Goal: Navigation & Orientation: Find specific page/section

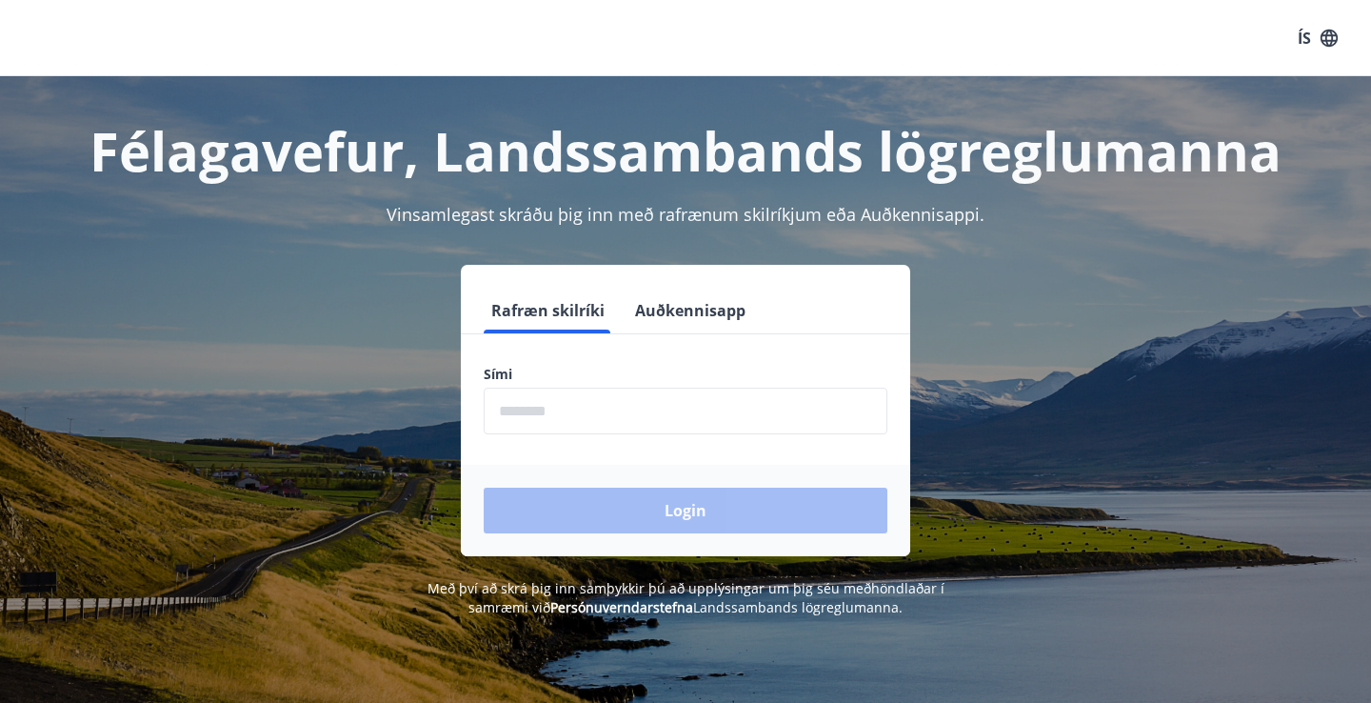
click at [538, 417] on input "phone" at bounding box center [686, 411] width 404 height 47
type input "********"
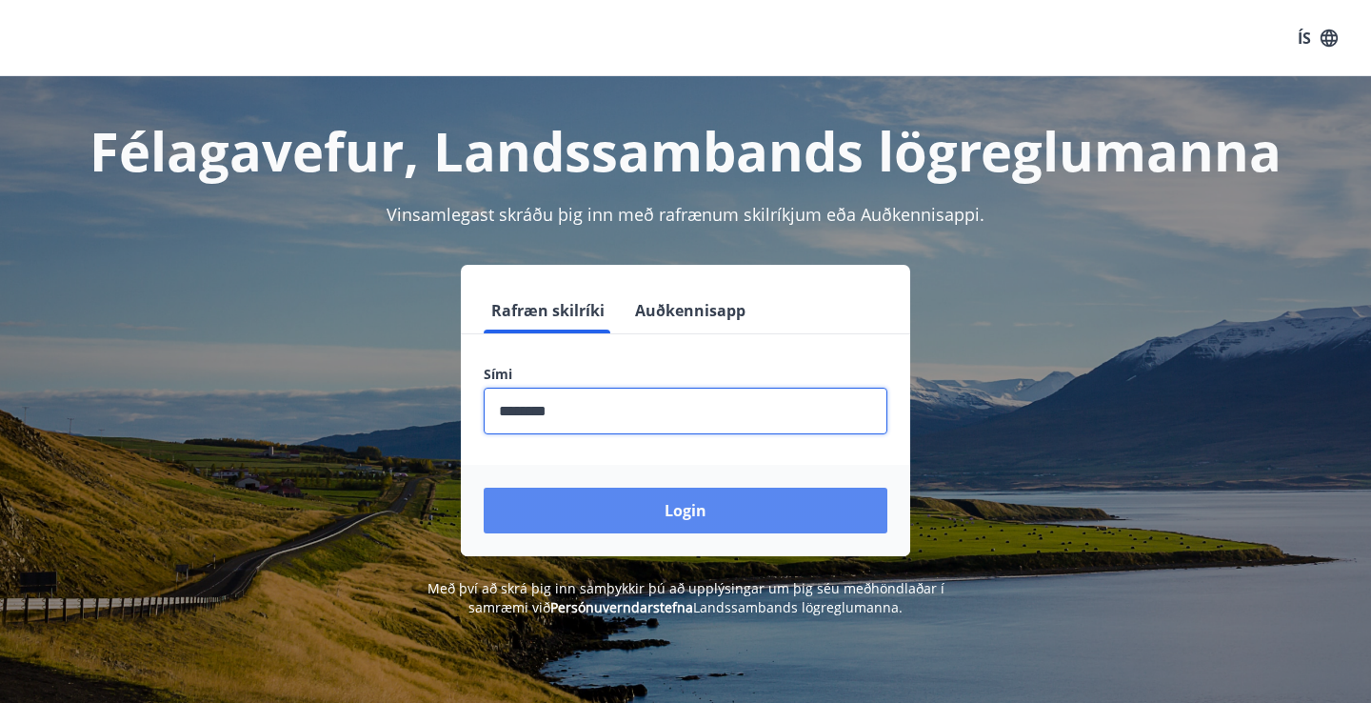
click at [660, 506] on button "Login" at bounding box center [686, 511] width 404 height 46
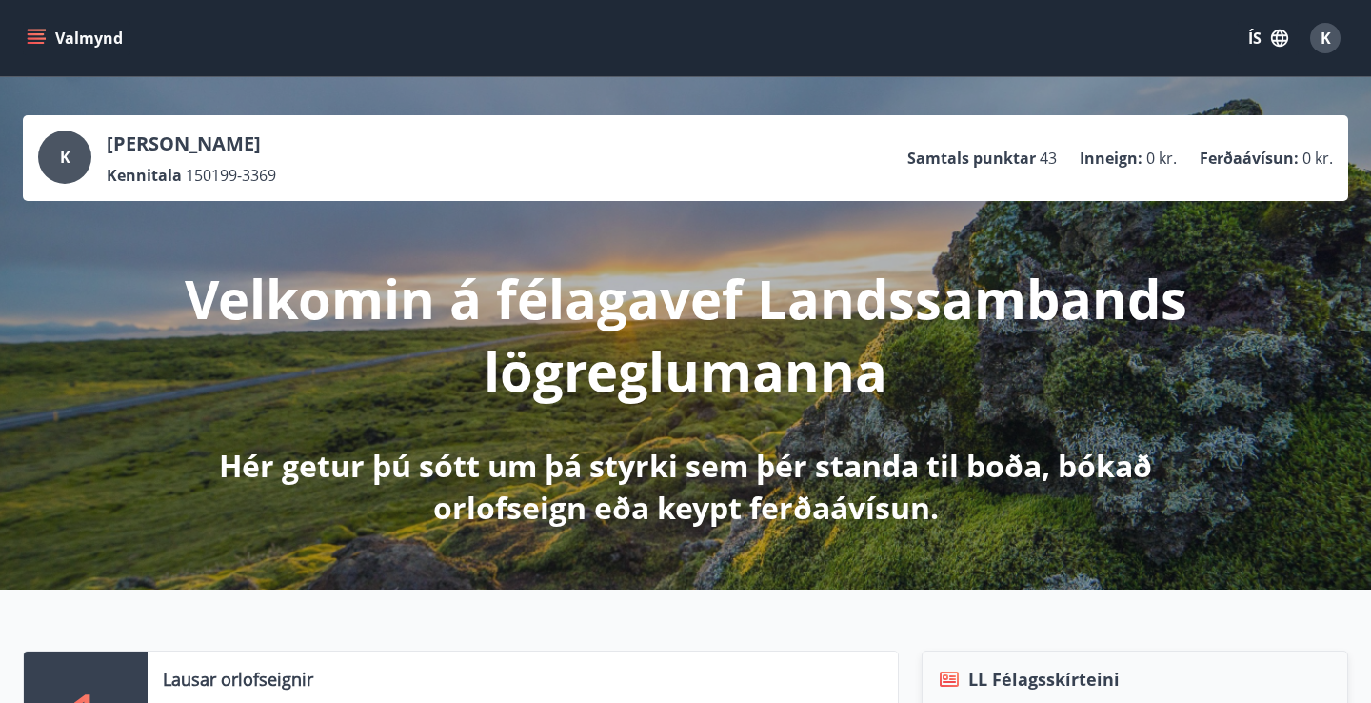
click at [36, 42] on icon "menu" at bounding box center [36, 43] width 17 height 2
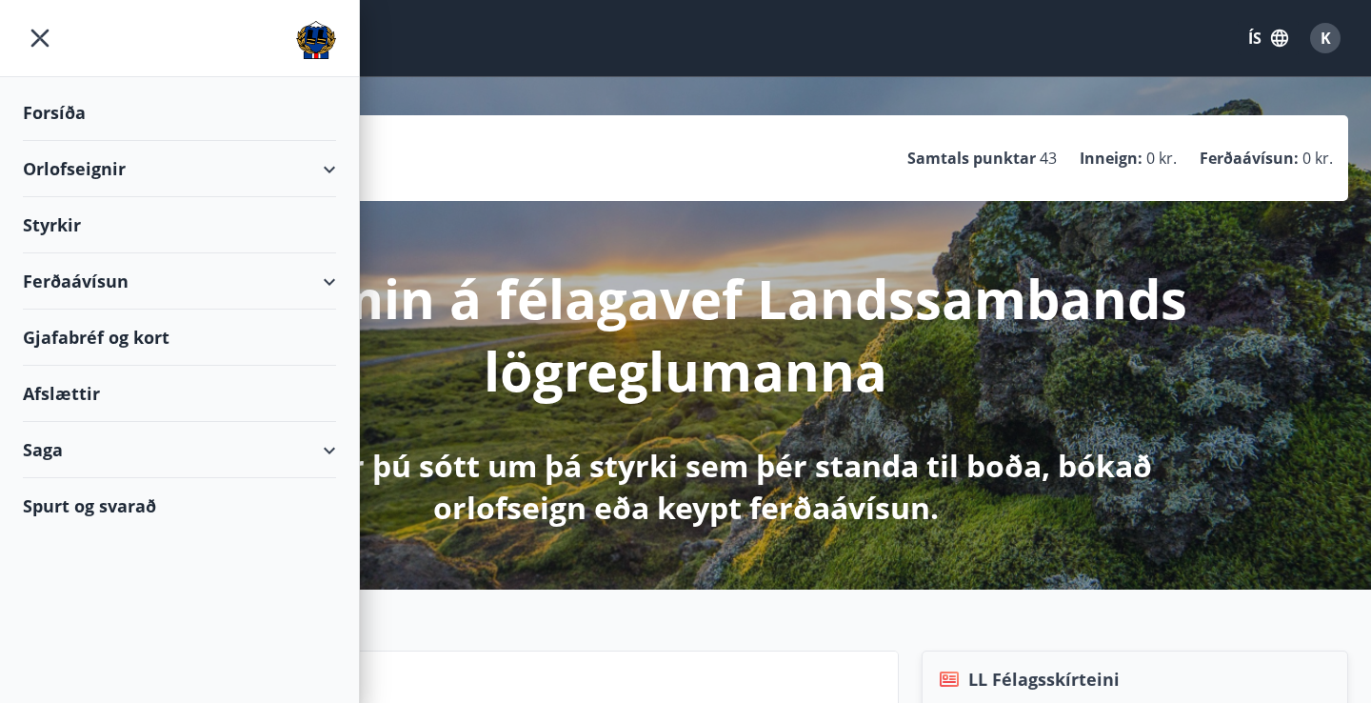
click at [310, 290] on div "Ferðaávísun" at bounding box center [179, 281] width 313 height 56
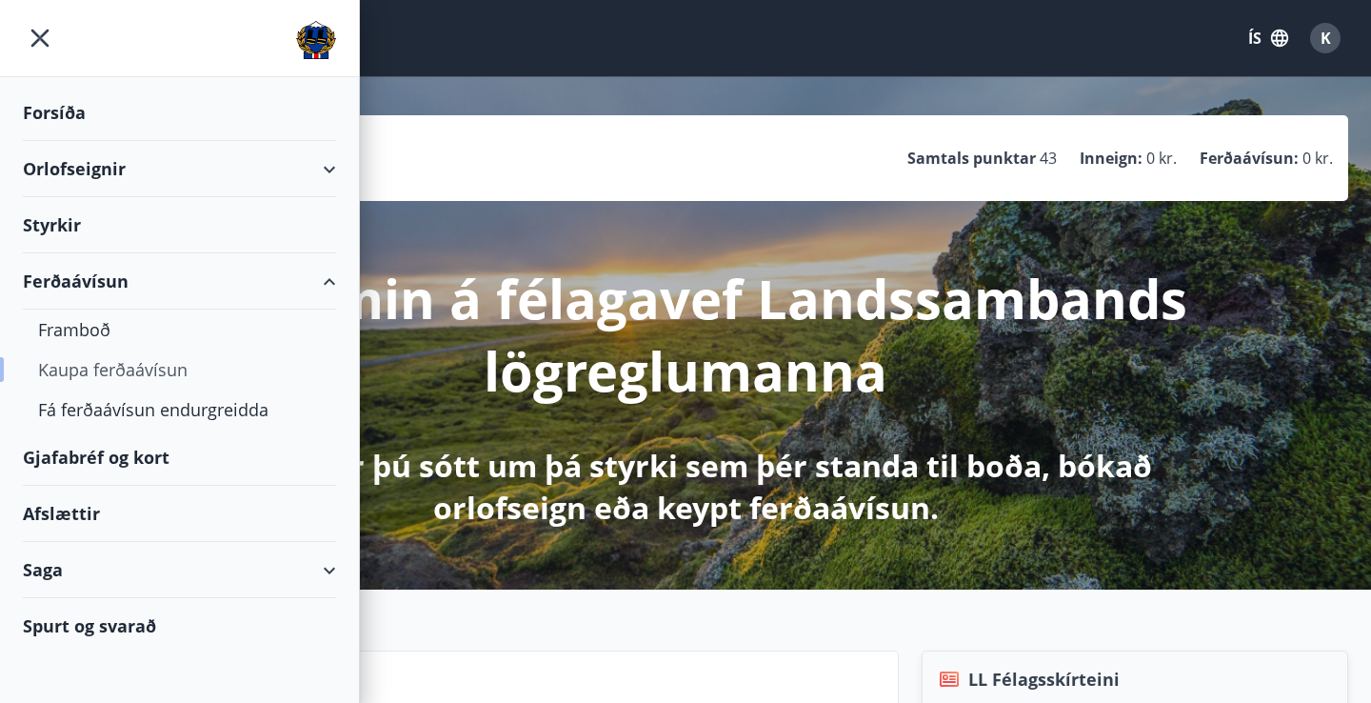
click at [92, 369] on div "Kaupa ferðaávísun" at bounding box center [179, 369] width 283 height 40
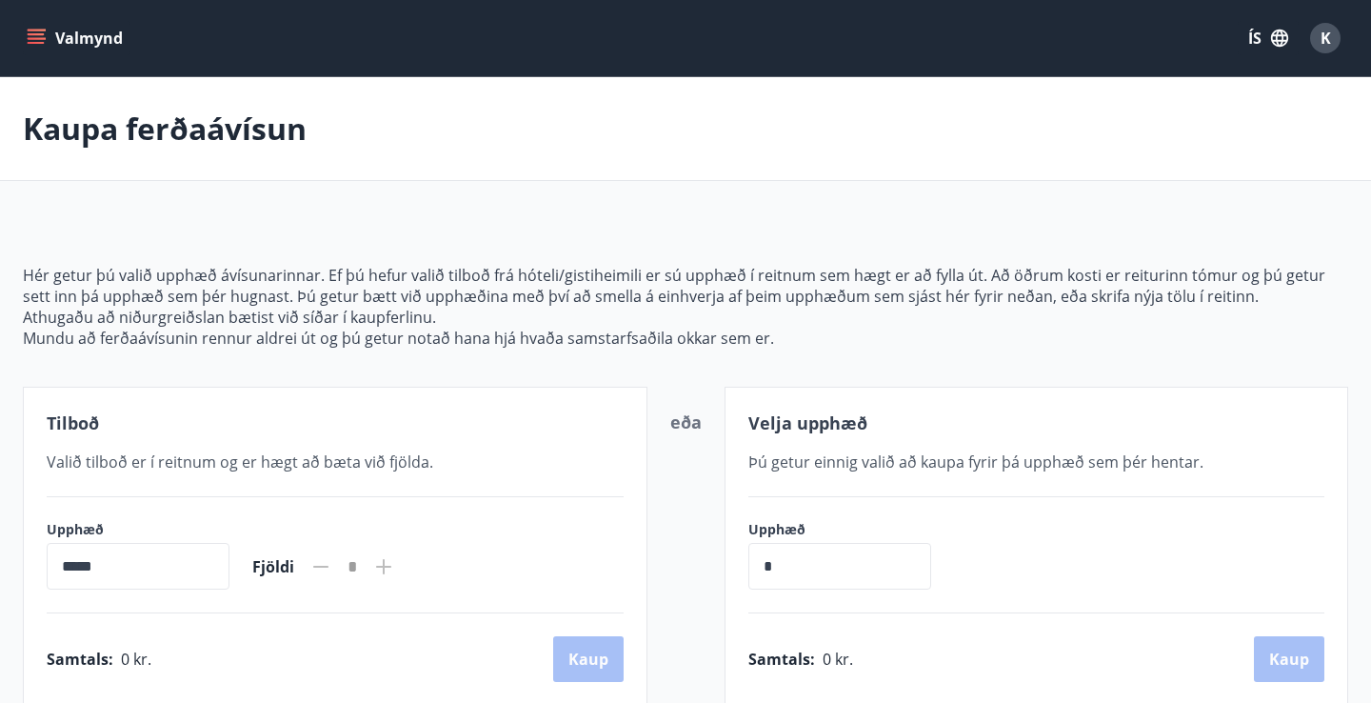
click at [50, 45] on button "Valmynd" at bounding box center [77, 38] width 108 height 34
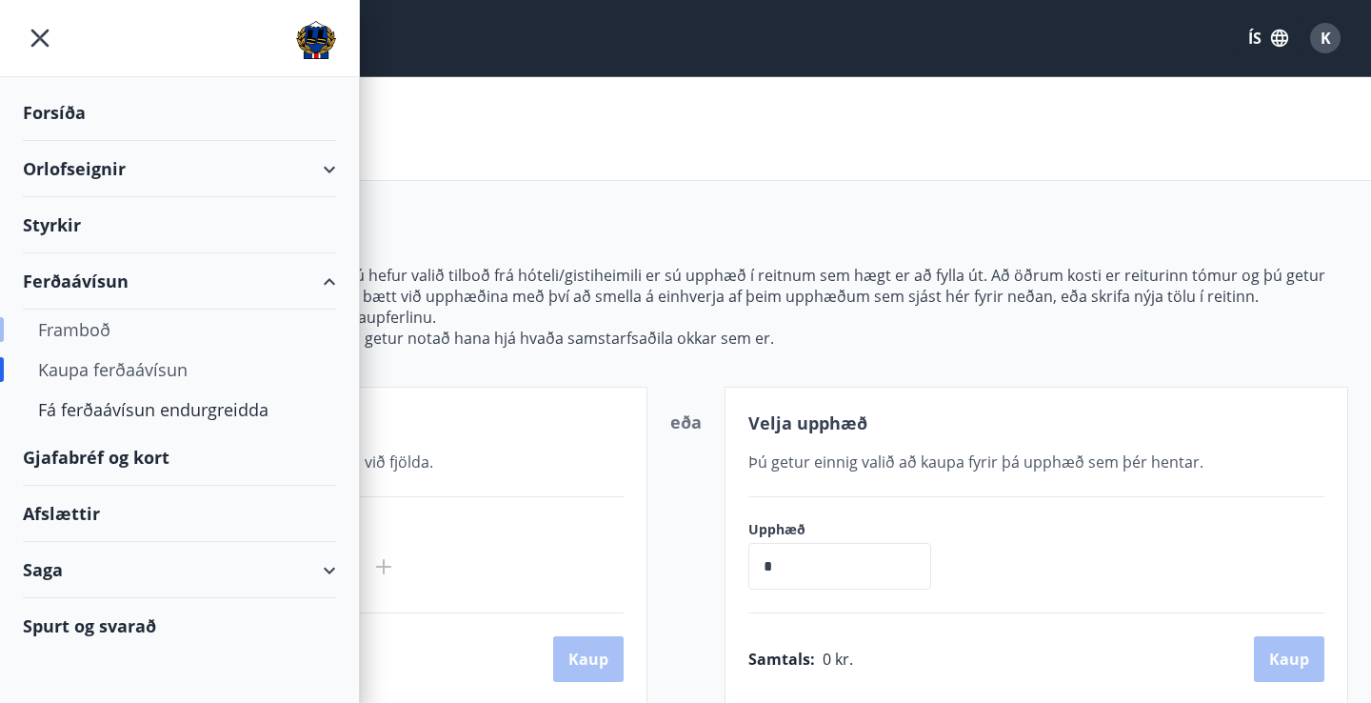
click at [86, 329] on div "Framboð" at bounding box center [179, 329] width 283 height 40
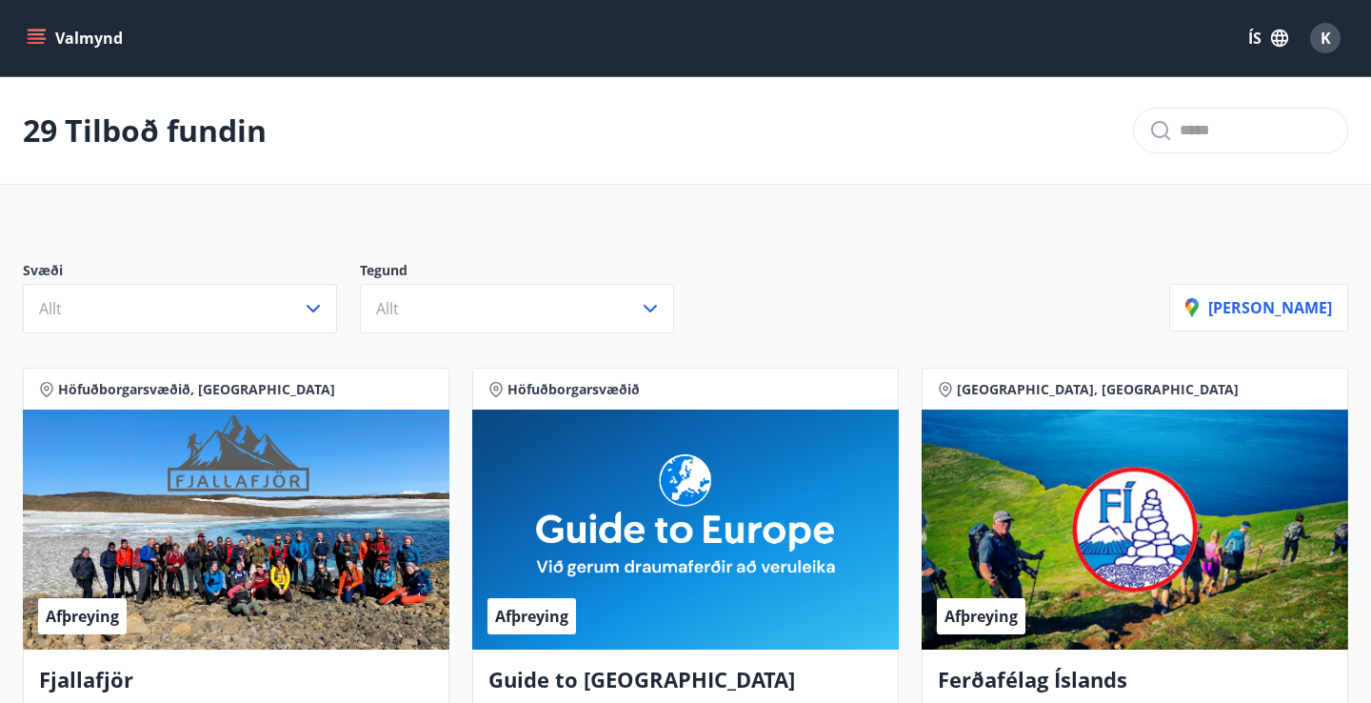
click at [38, 35] on icon "menu" at bounding box center [36, 38] width 19 height 19
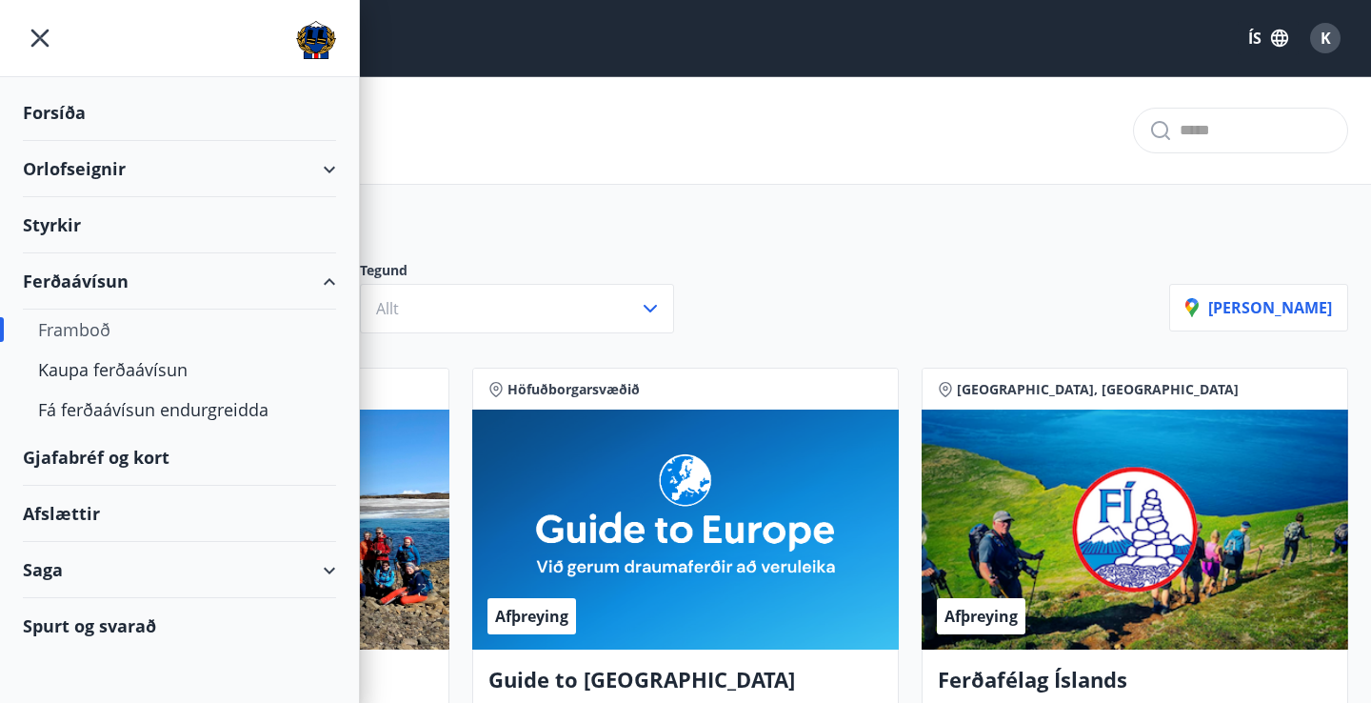
click at [153, 461] on div "Gjafabréf og kort" at bounding box center [179, 457] width 313 height 56
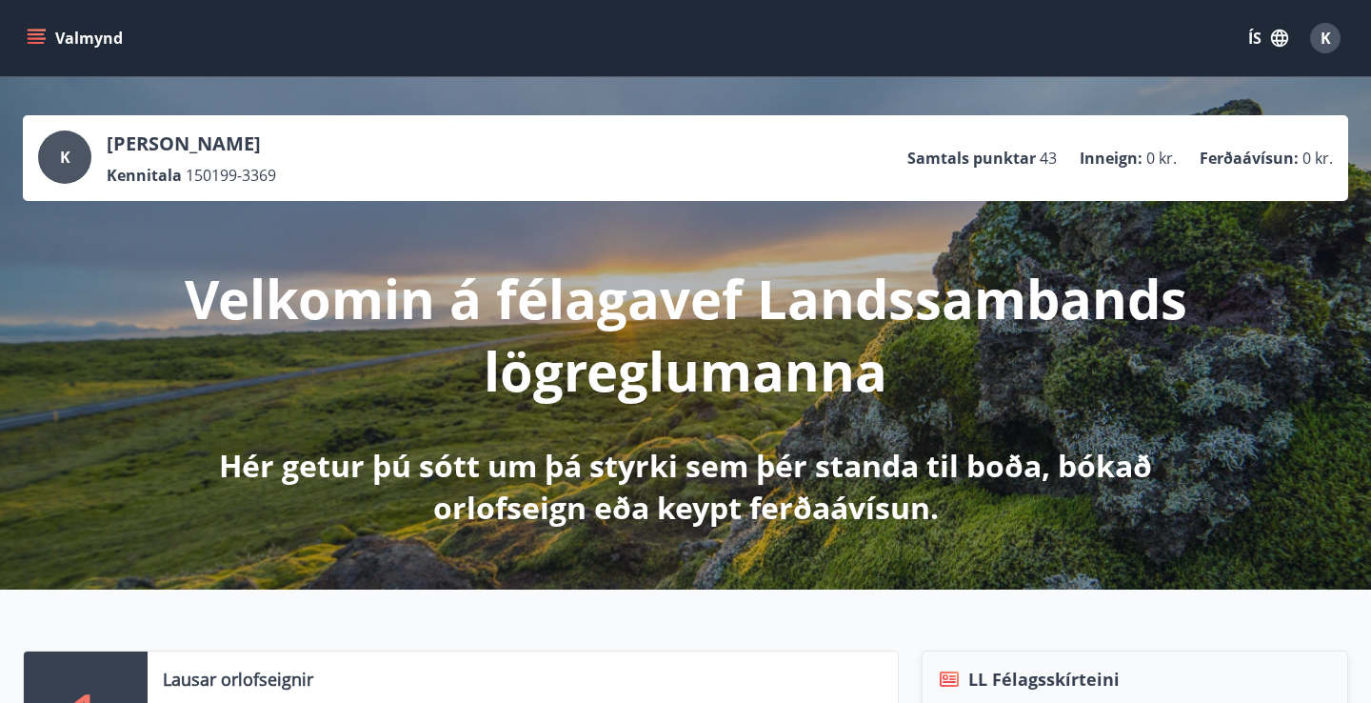
click at [42, 37] on icon "menu" at bounding box center [38, 38] width 21 height 2
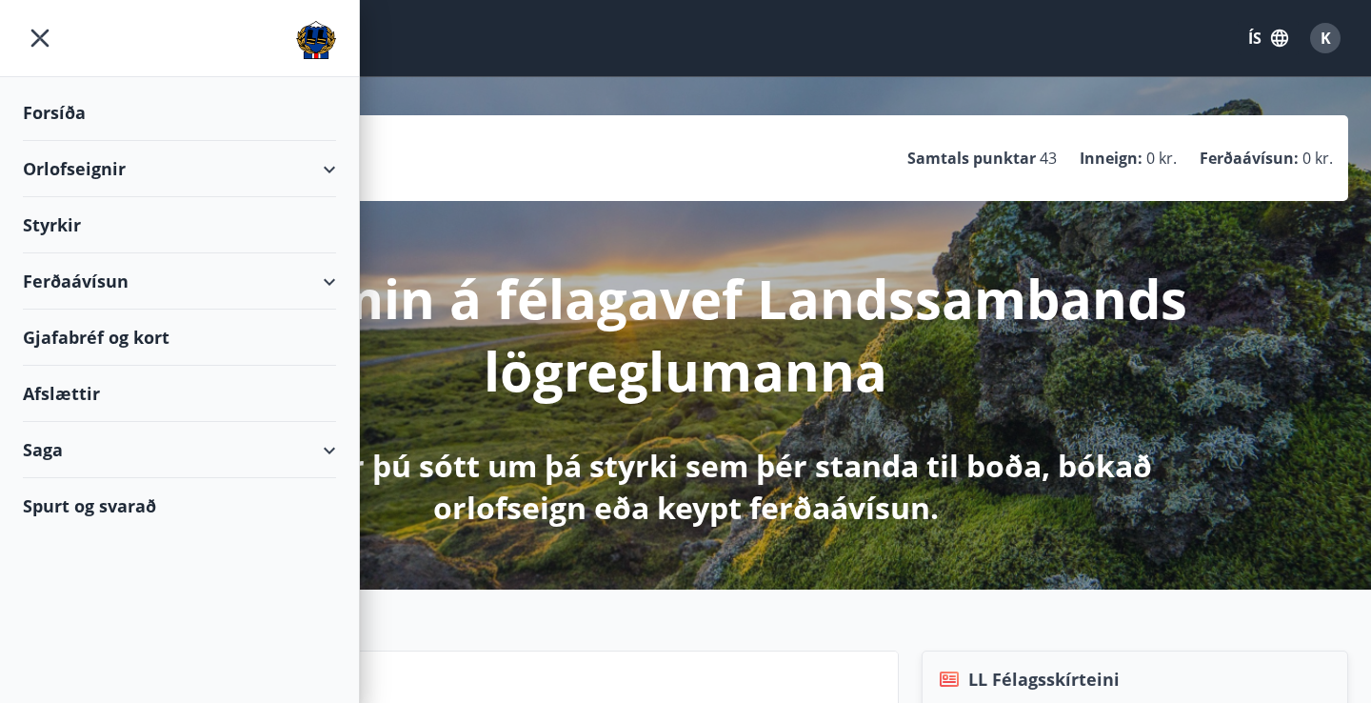
click at [312, 437] on div "Saga" at bounding box center [179, 450] width 313 height 56
click at [103, 497] on div "Ferðaávísun" at bounding box center [179, 498] width 283 height 40
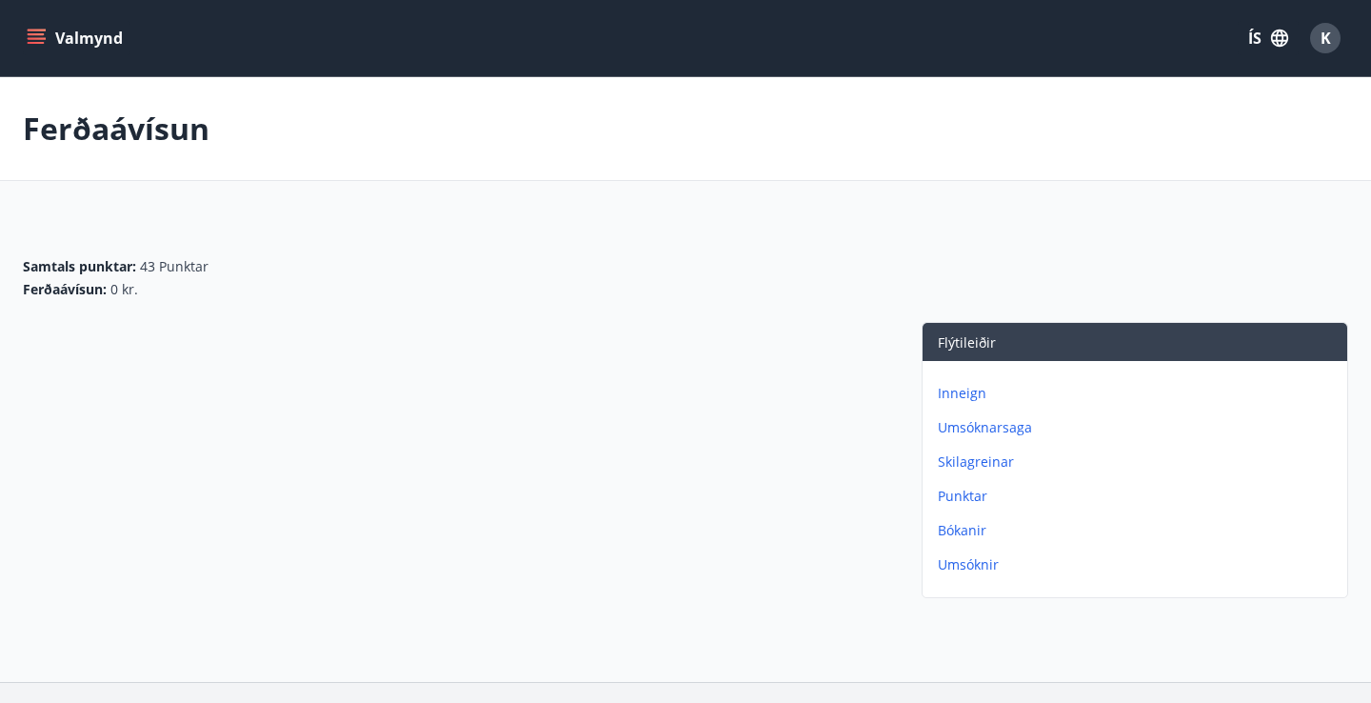
click at [36, 40] on icon "menu" at bounding box center [36, 38] width 19 height 19
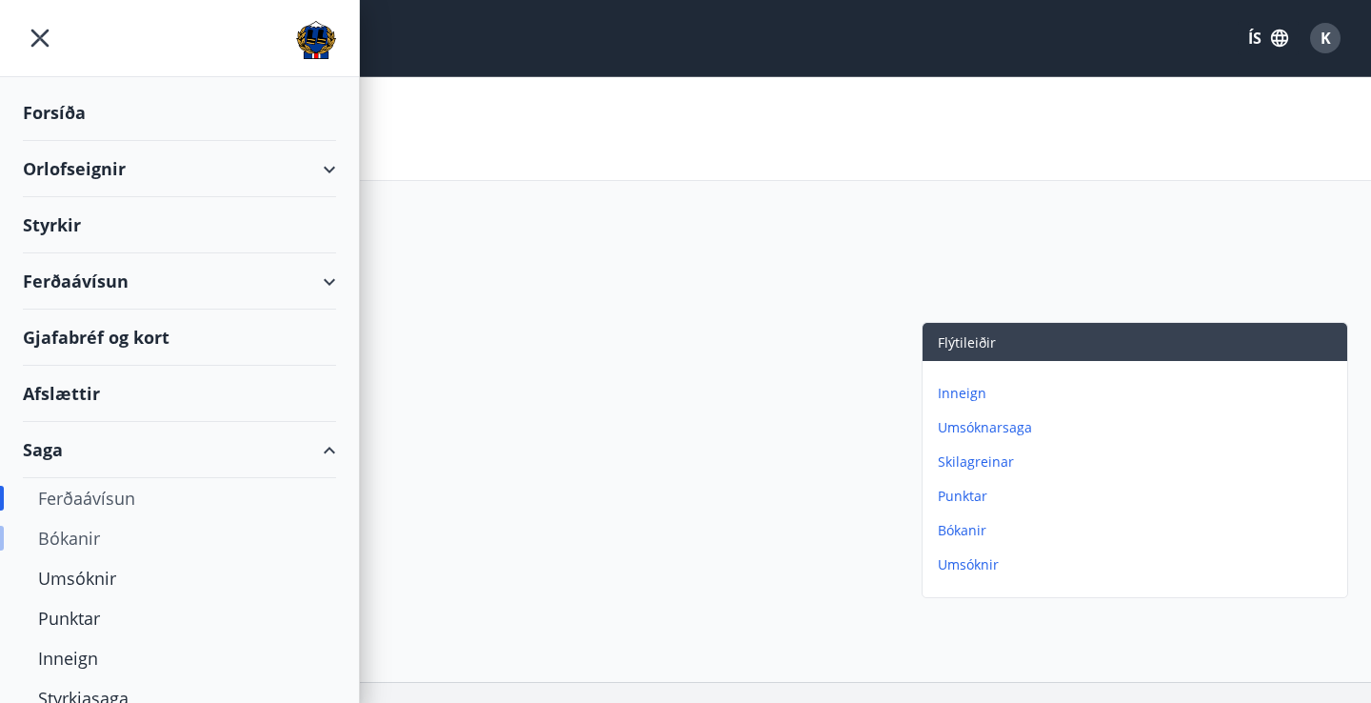
scroll to position [70, 0]
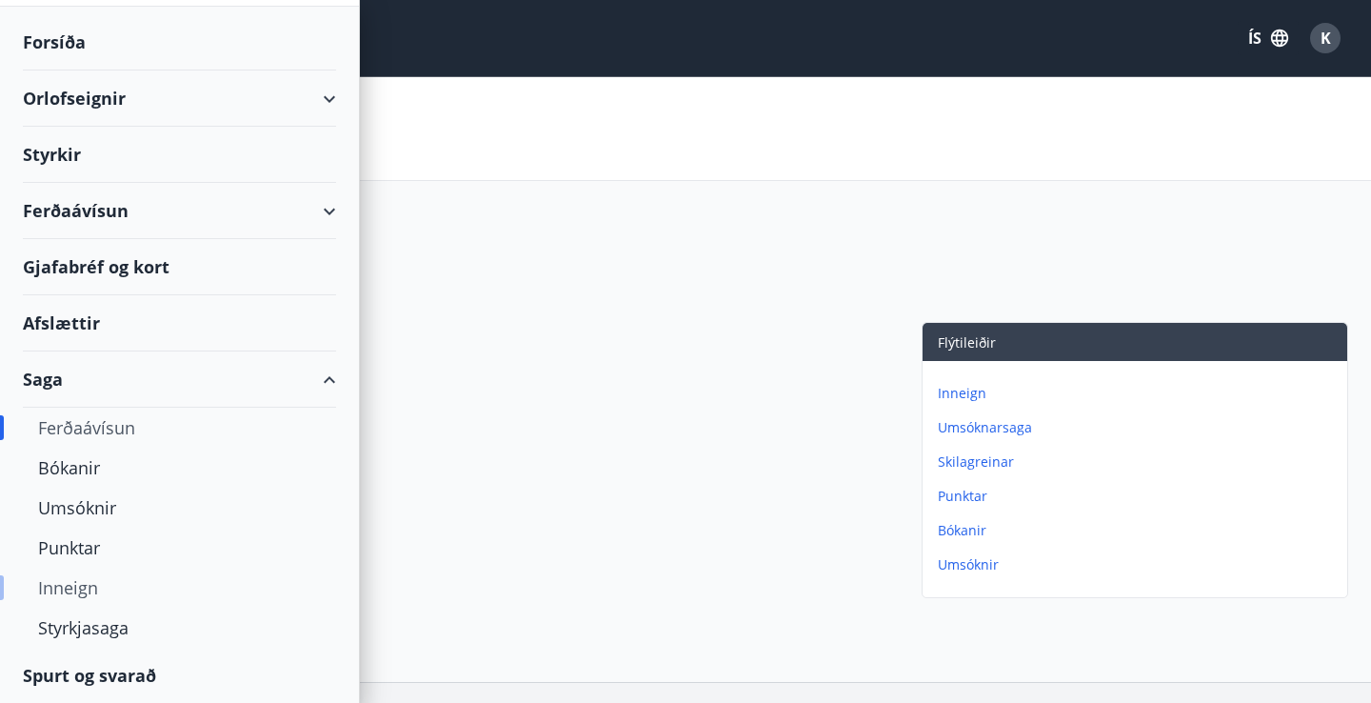
click at [77, 590] on div "Inneign" at bounding box center [179, 588] width 283 height 40
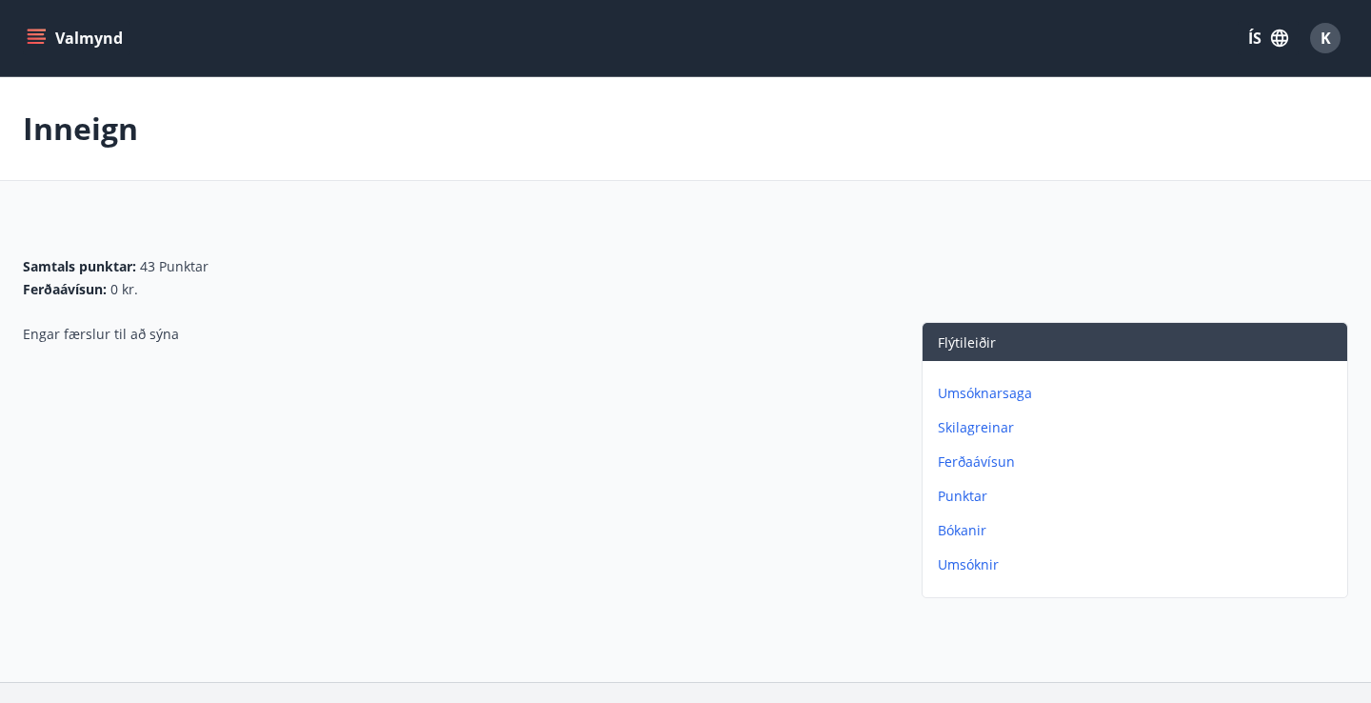
click at [31, 31] on icon "menu" at bounding box center [36, 38] width 19 height 19
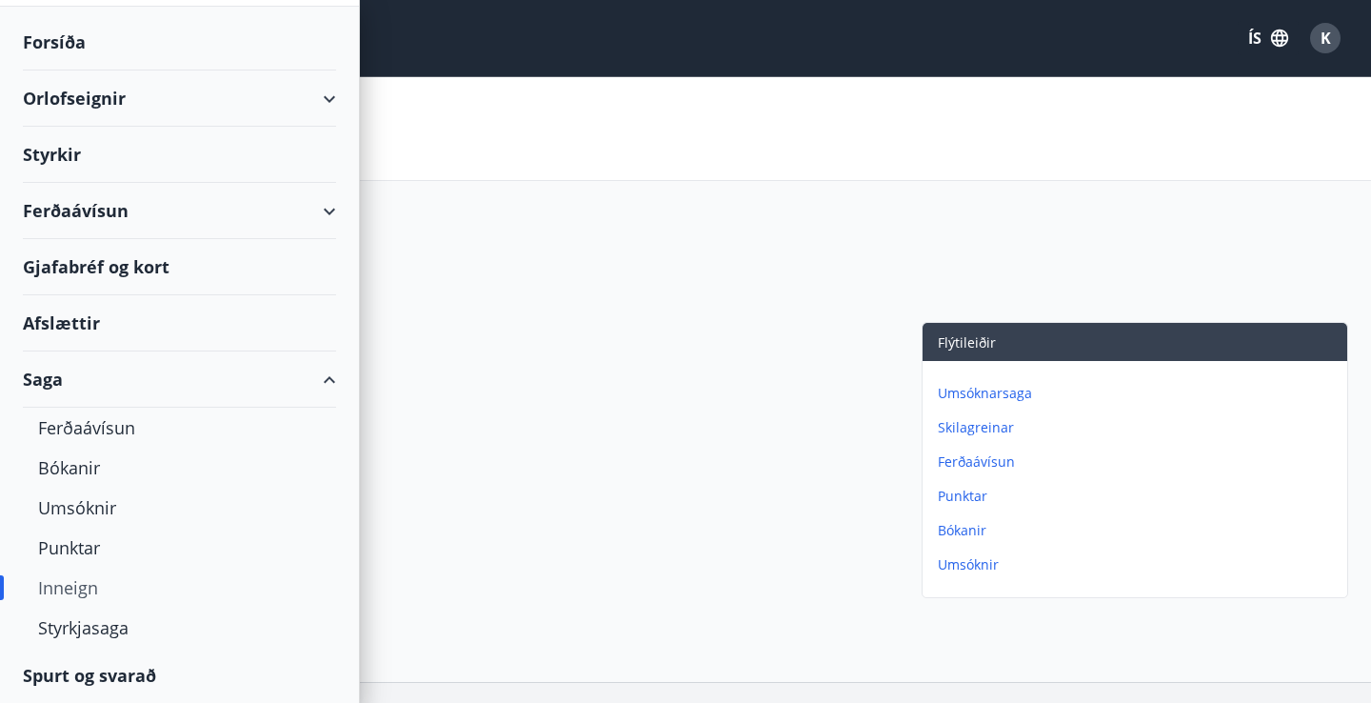
scroll to position [33, 0]
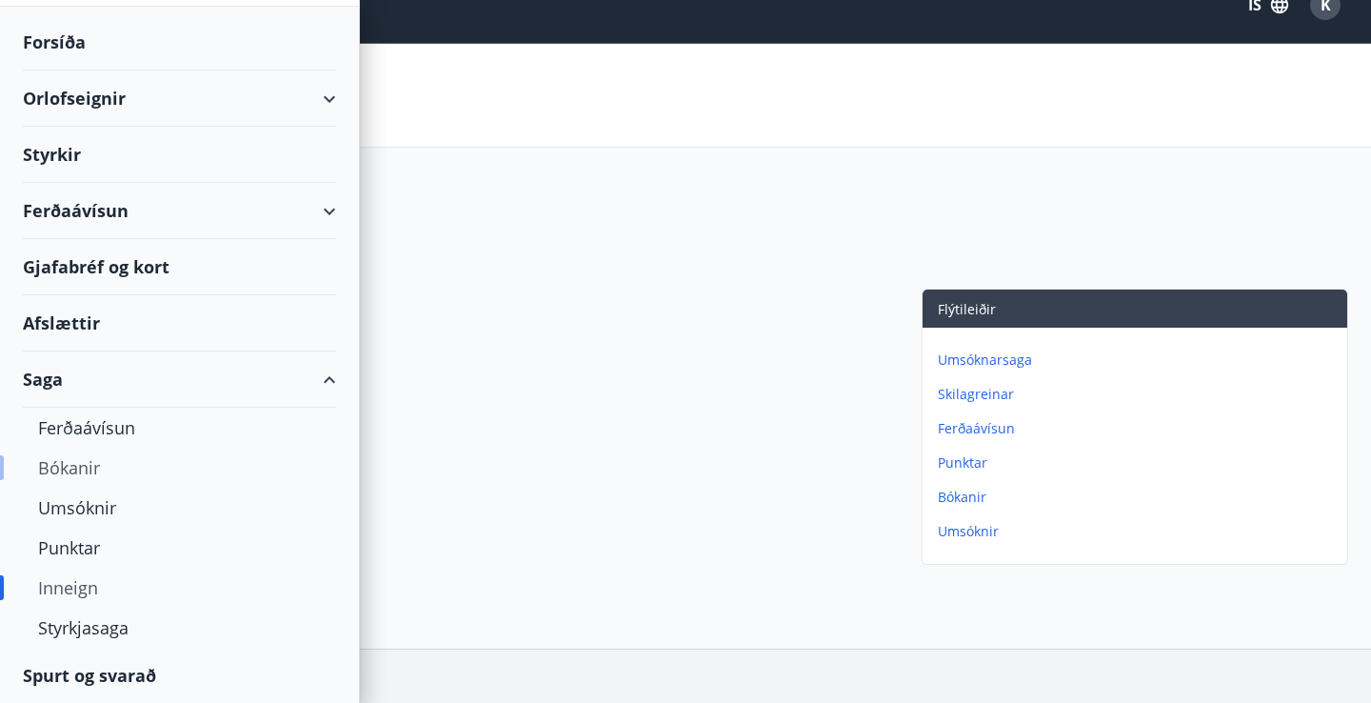
click at [74, 471] on div "Bókanir" at bounding box center [179, 468] width 283 height 40
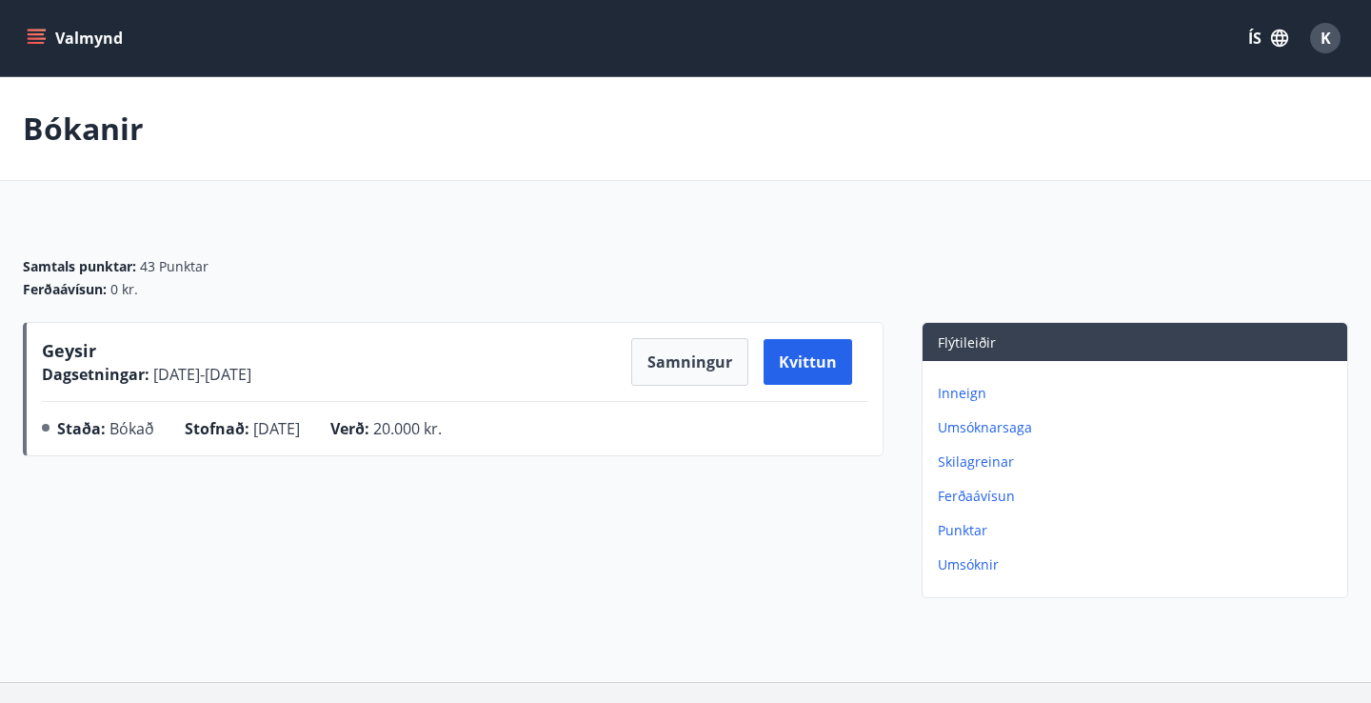
click at [34, 43] on icon "menu" at bounding box center [36, 43] width 17 height 2
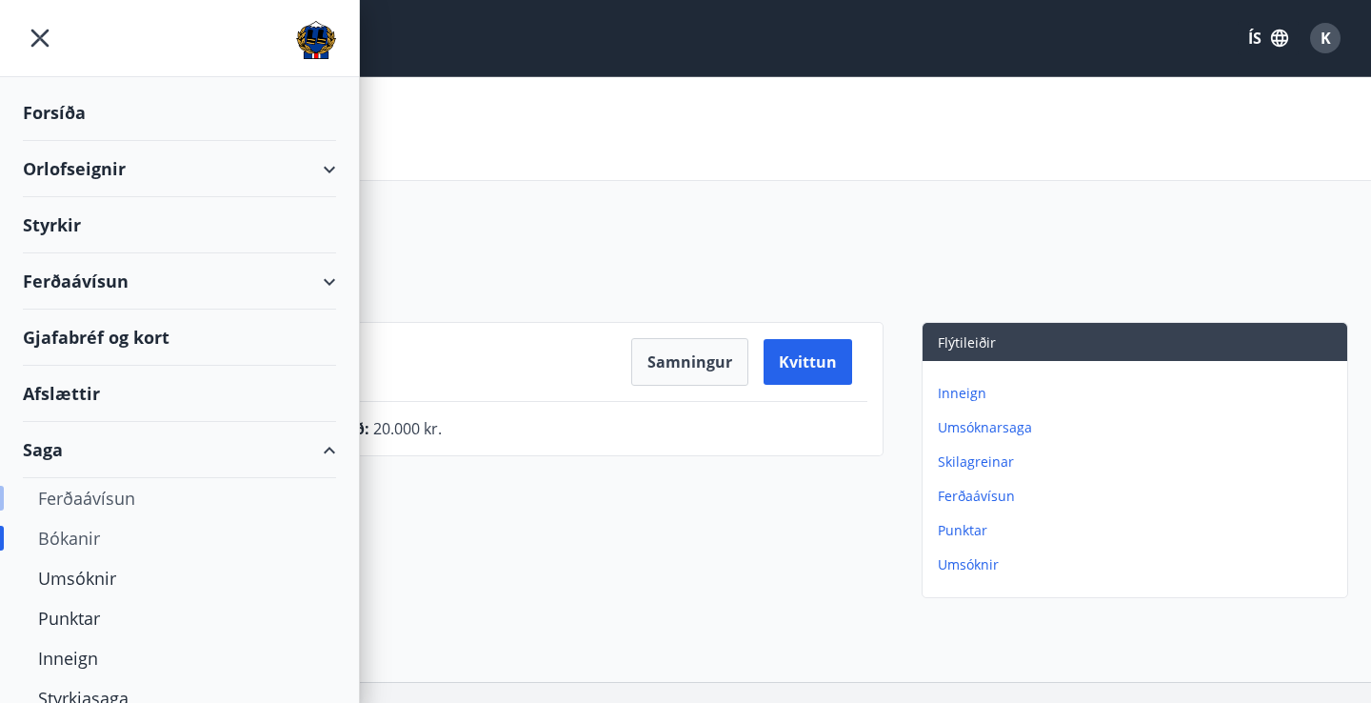
scroll to position [37, 0]
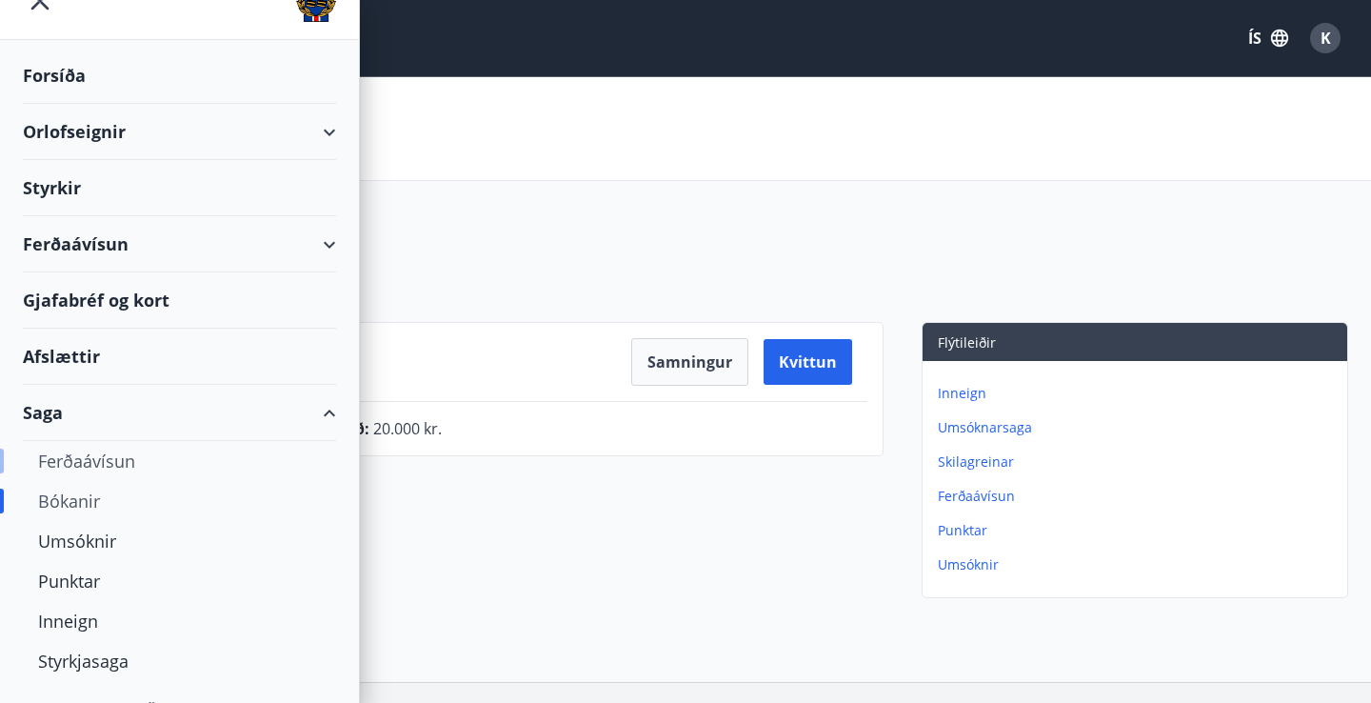
click at [99, 463] on div "Ferðaávísun" at bounding box center [179, 461] width 283 height 40
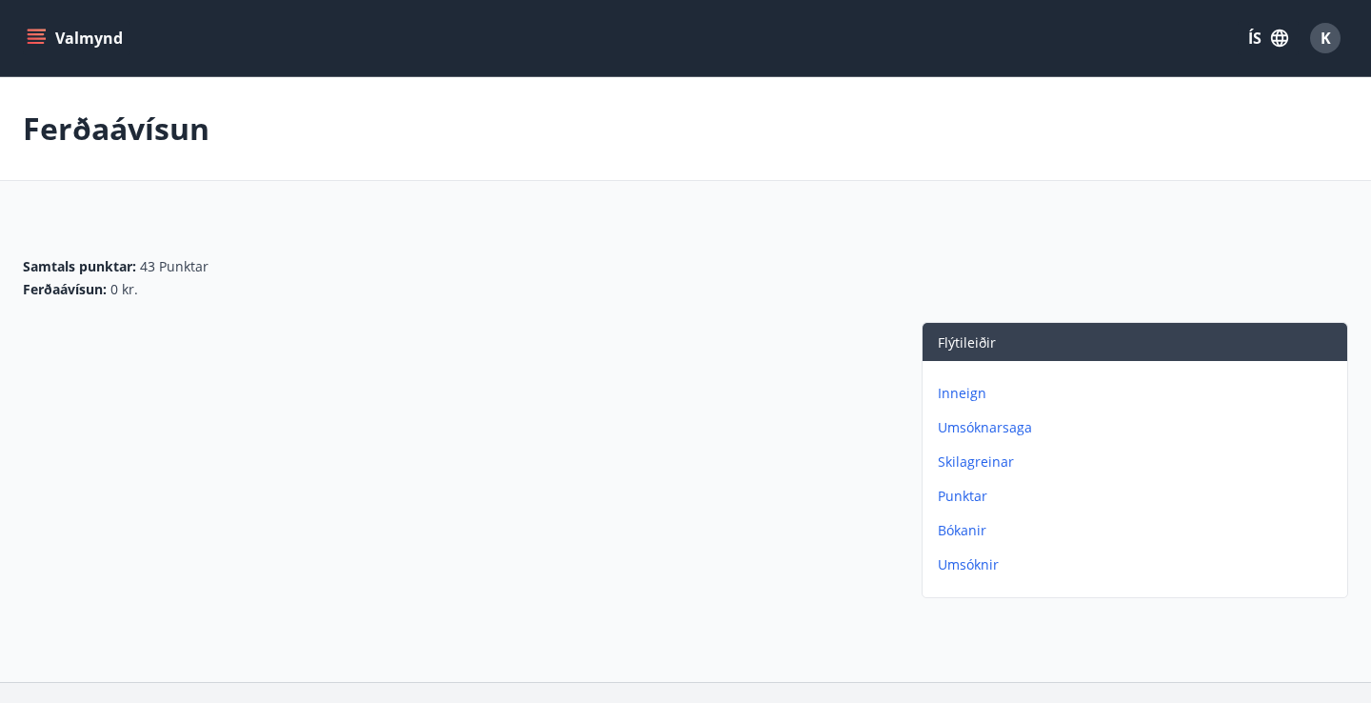
click at [28, 36] on icon "menu" at bounding box center [36, 38] width 19 height 19
click at [1334, 43] on div "K" at bounding box center [1325, 38] width 30 height 30
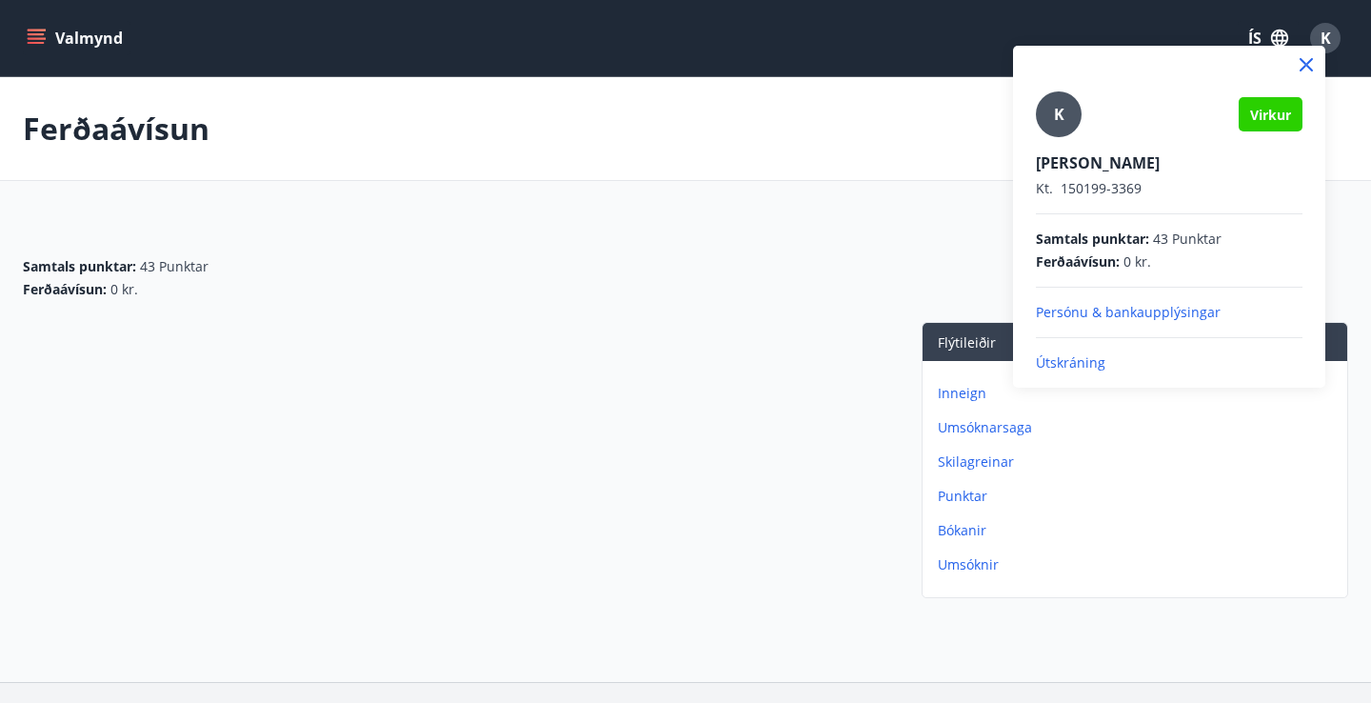
click at [1281, 109] on span "Virkur" at bounding box center [1270, 115] width 41 height 18
click at [1075, 104] on div "K" at bounding box center [1059, 114] width 46 height 46
click at [1075, 140] on input "K" at bounding box center [1165, 150] width 259 height 20
click at [1122, 269] on div "Ferðaávísun : 0 kr." at bounding box center [1169, 261] width 267 height 19
click at [1306, 64] on icon at bounding box center [1307, 65] width 3 height 3
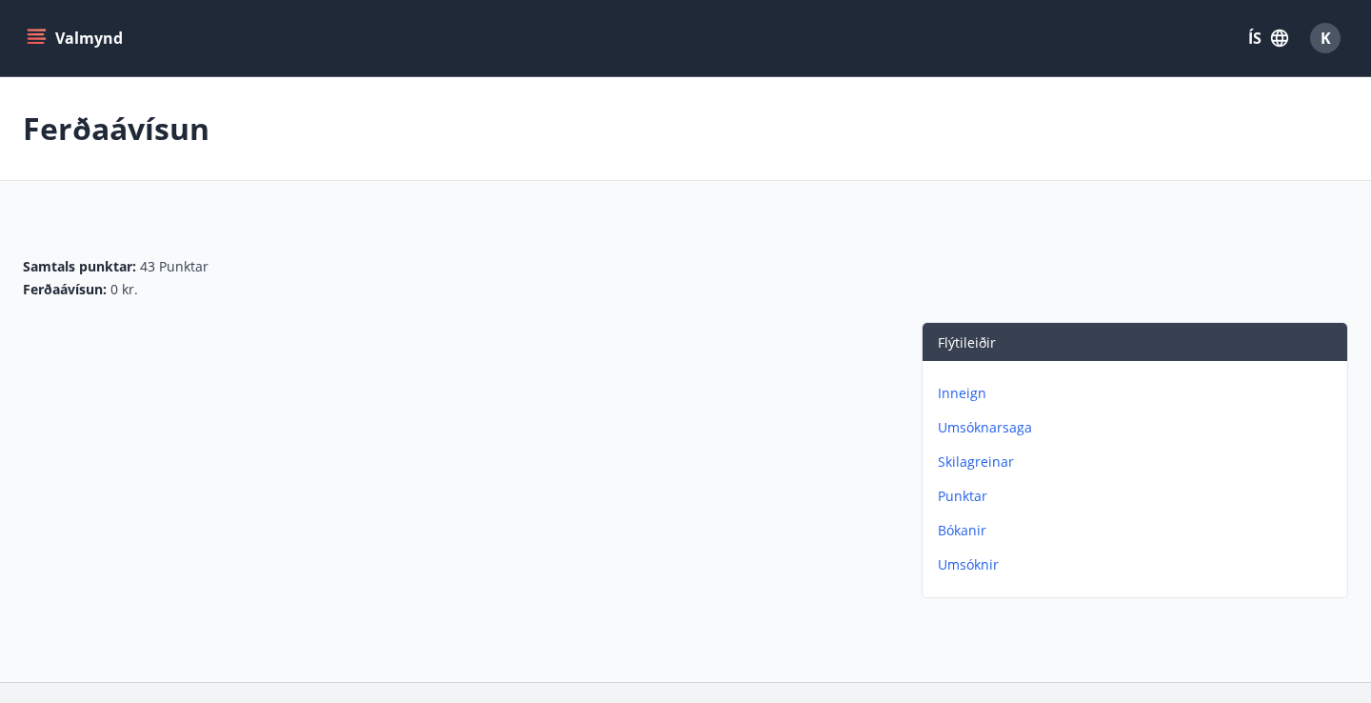
click at [960, 530] on p "Bókanir" at bounding box center [1139, 530] width 402 height 19
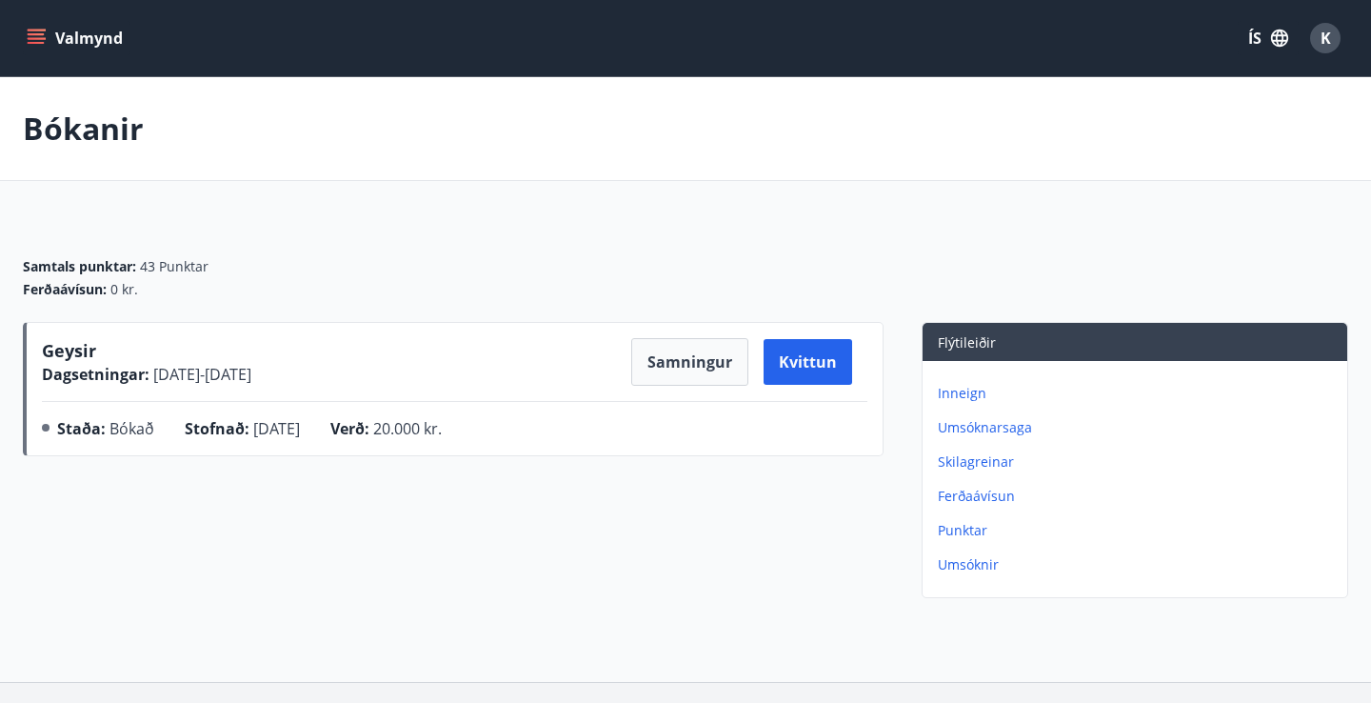
click at [39, 34] on icon "menu" at bounding box center [36, 34] width 17 height 2
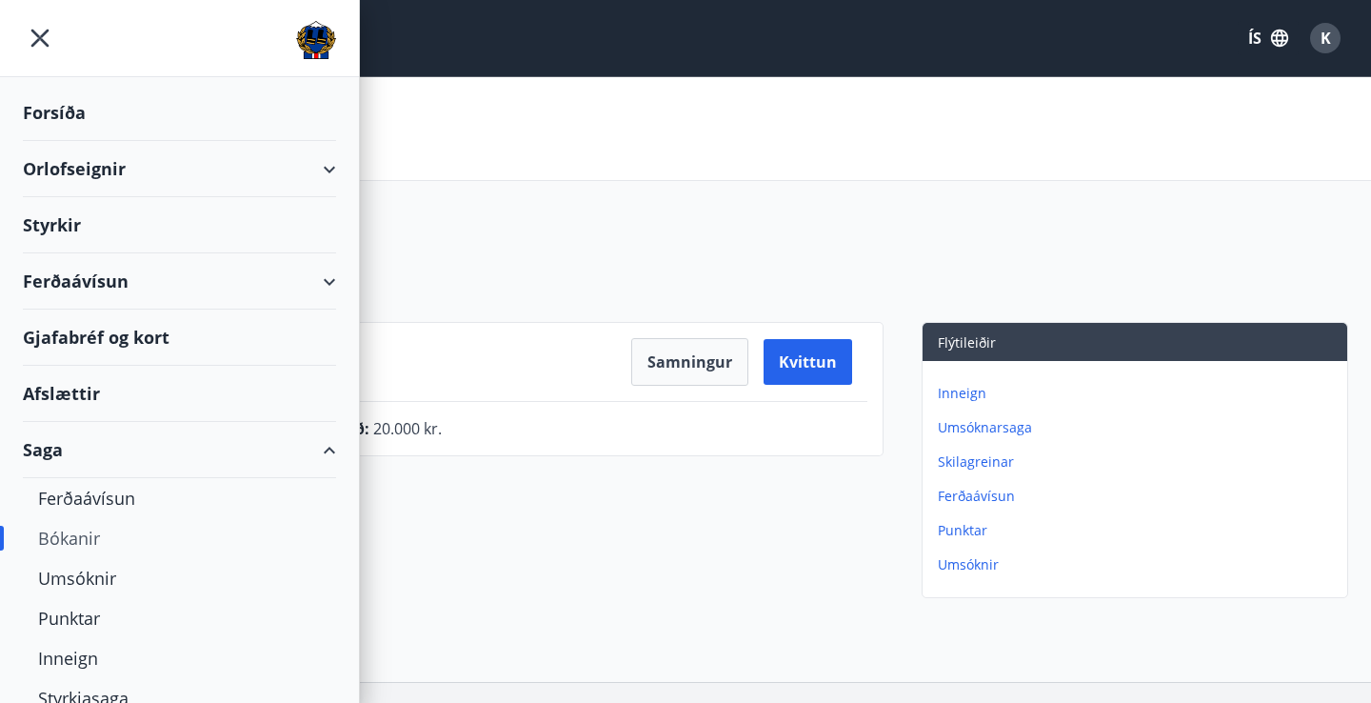
click at [316, 285] on div "Ferðaávísun" at bounding box center [179, 281] width 313 height 56
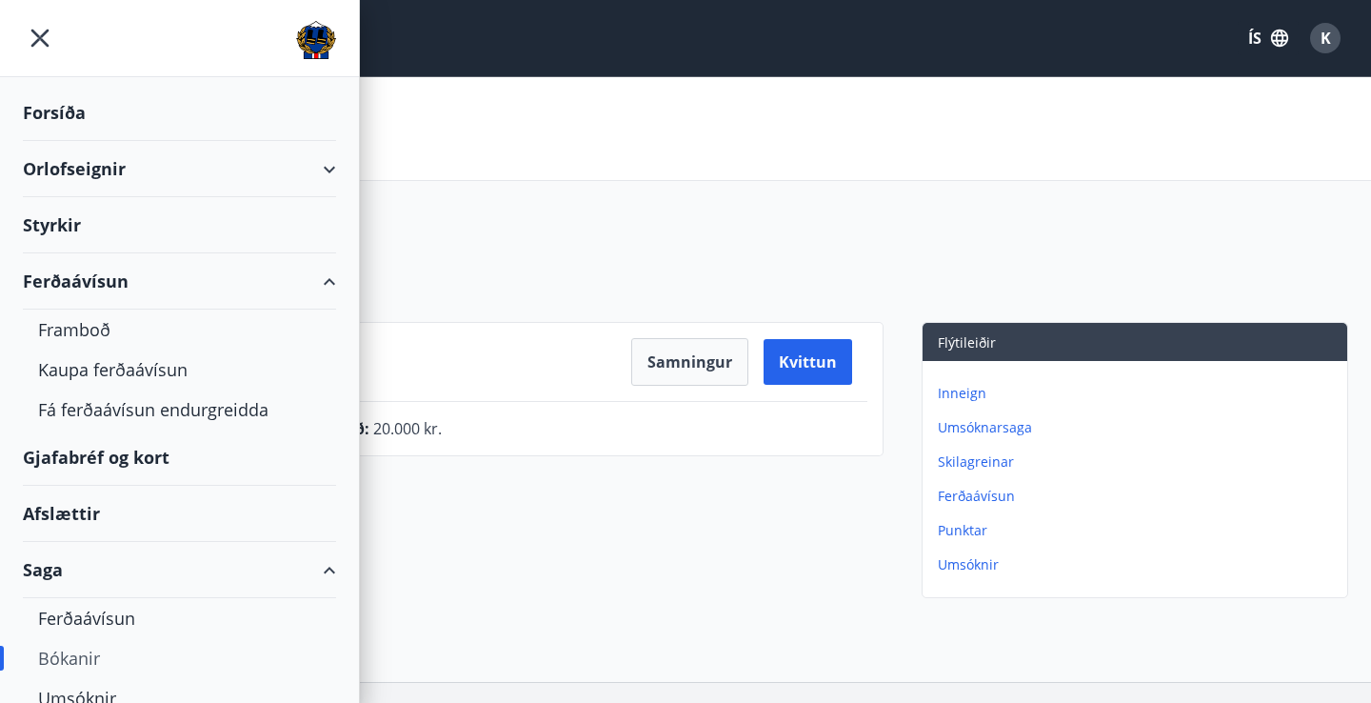
click at [148, 457] on div "Gjafabréf og kort" at bounding box center [179, 457] width 313 height 56
click at [1330, 35] on span "K" at bounding box center [1326, 38] width 10 height 21
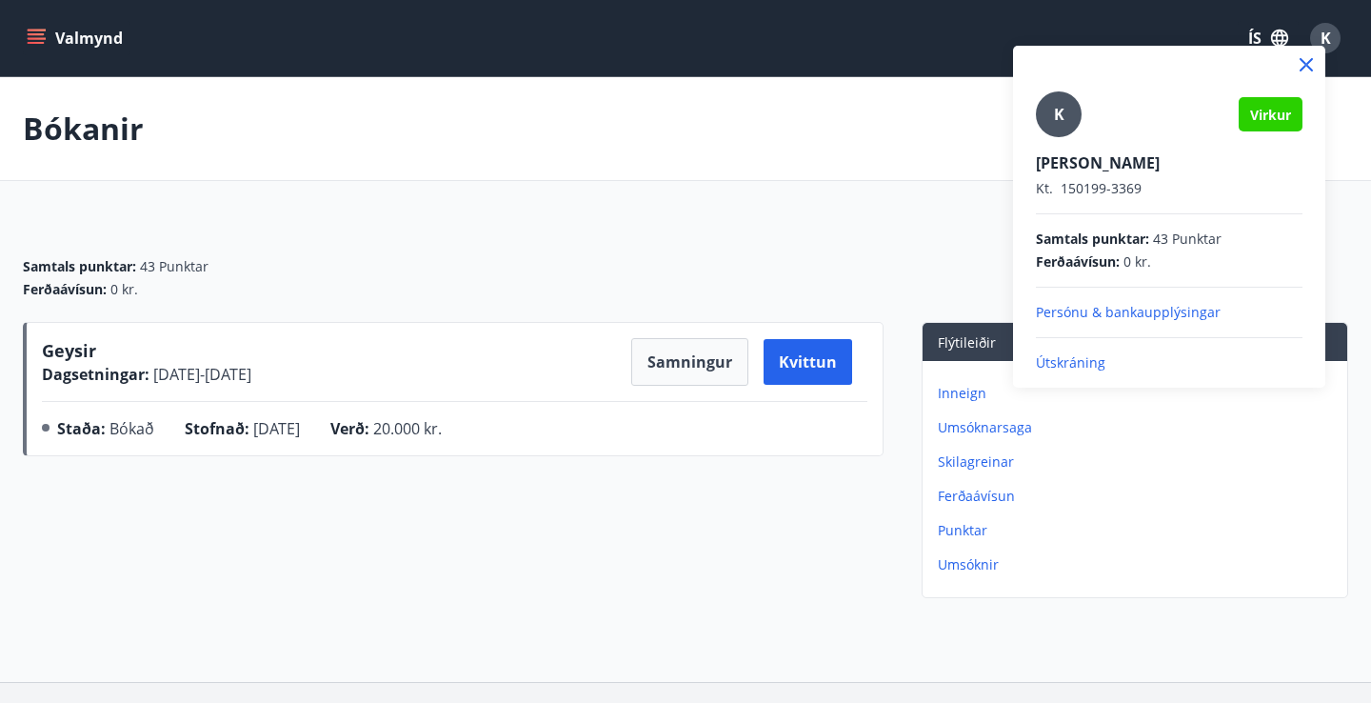
click at [1055, 359] on p "Útskráning" at bounding box center [1169, 362] width 267 height 19
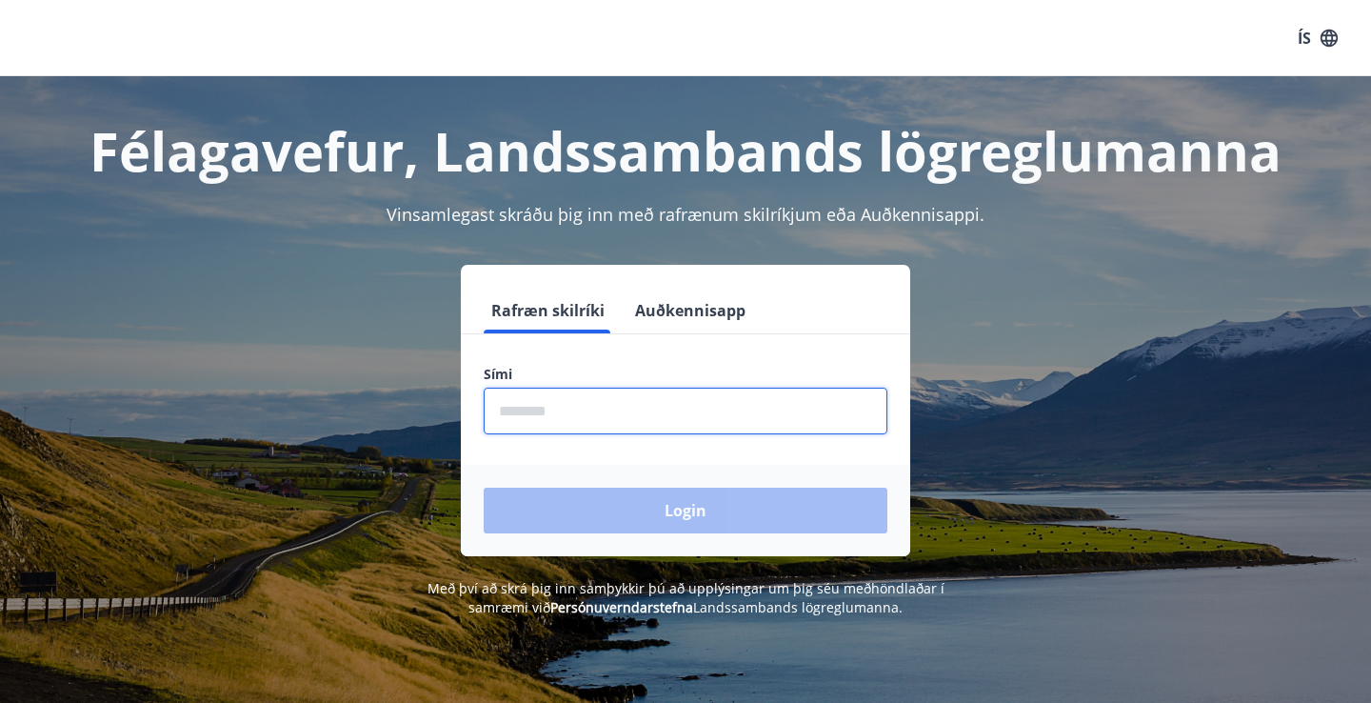
click at [582, 410] on input "phone" at bounding box center [686, 411] width 404 height 47
type input "********"
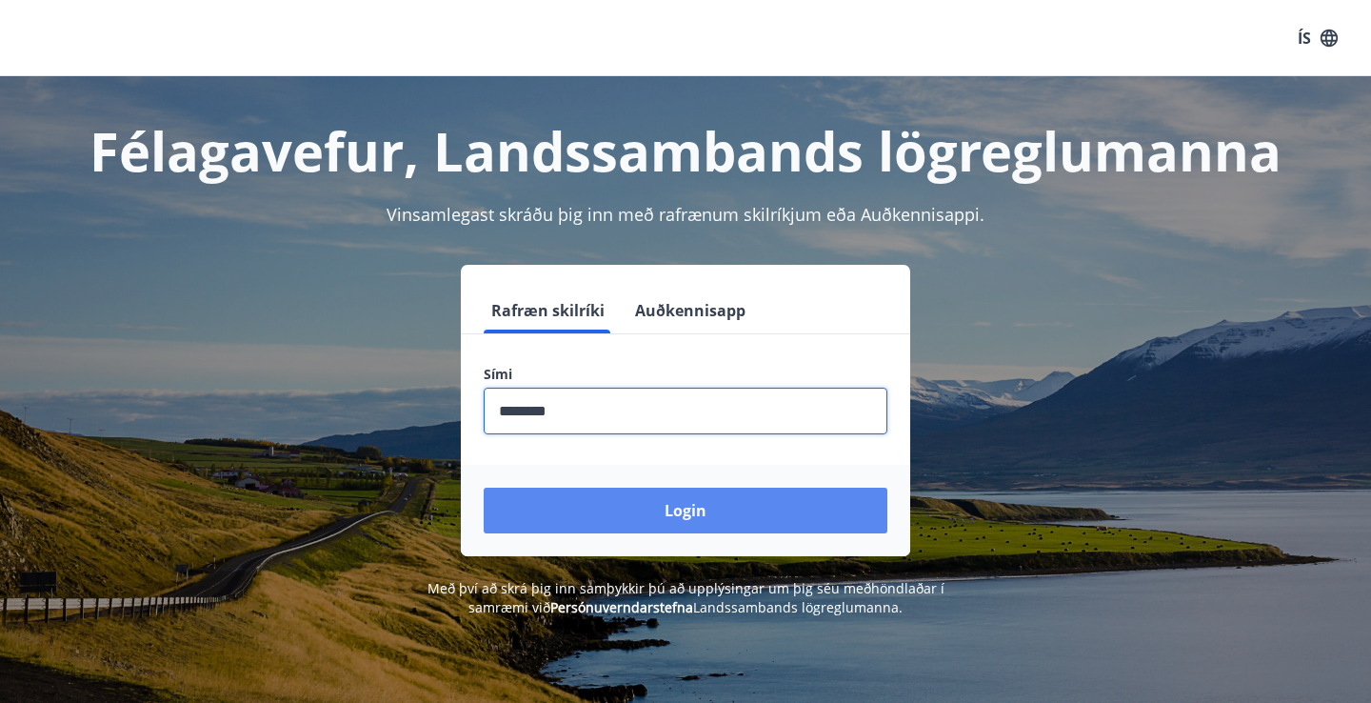
click at [669, 520] on button "Login" at bounding box center [686, 511] width 404 height 46
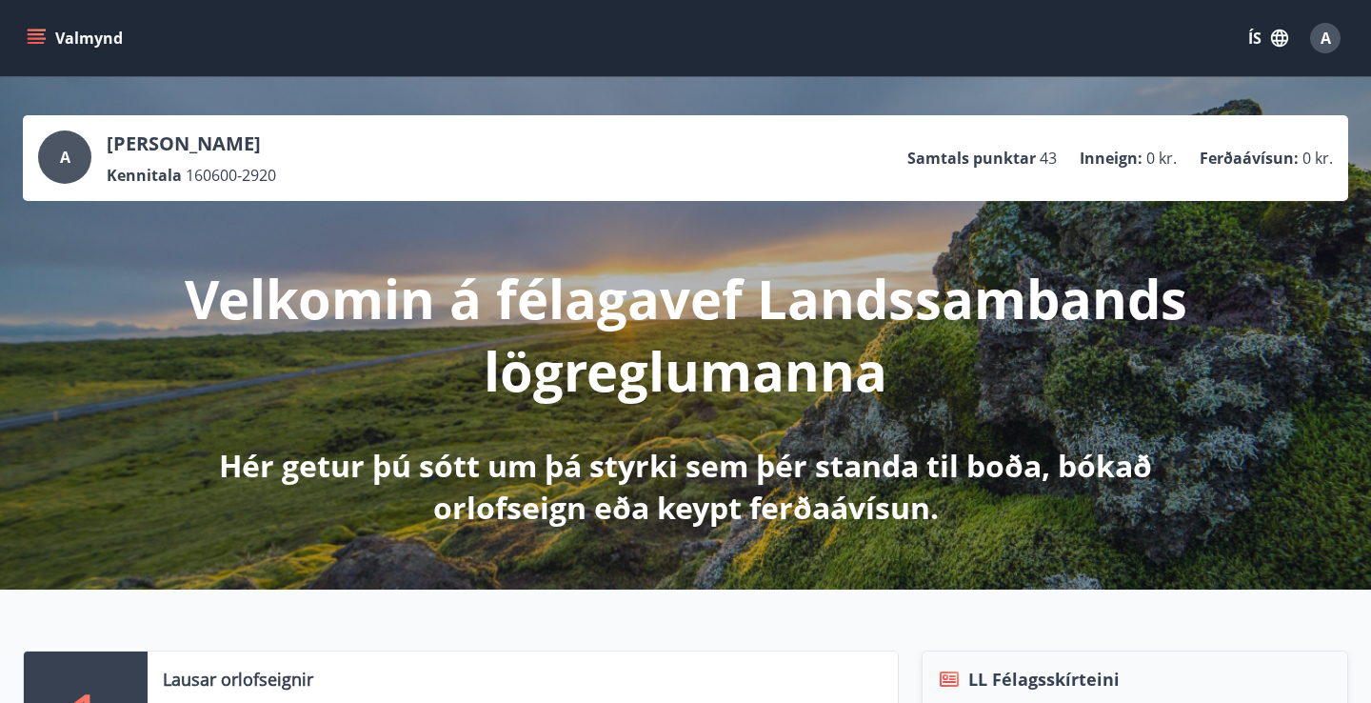
click at [42, 46] on icon "menu" at bounding box center [36, 38] width 19 height 19
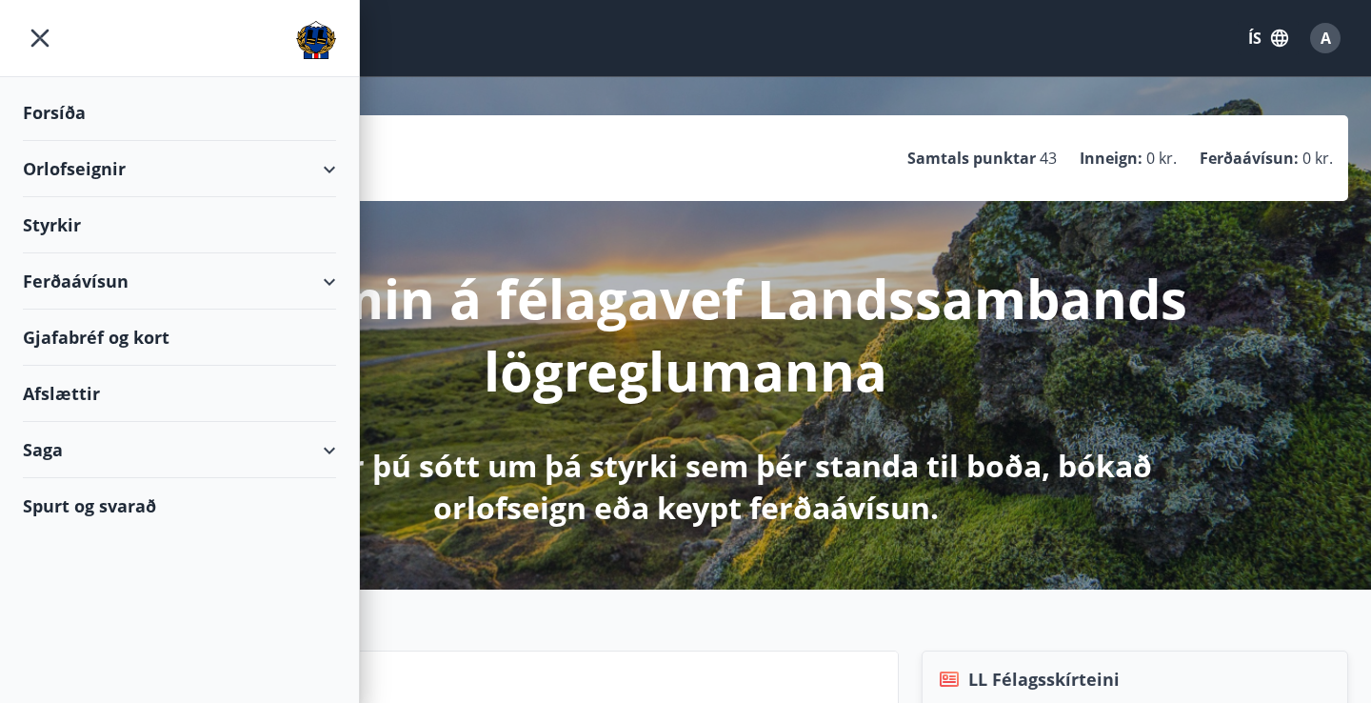
click at [126, 336] on div "Gjafabréf og kort" at bounding box center [179, 337] width 313 height 56
